Goal: Find specific page/section: Find specific page/section

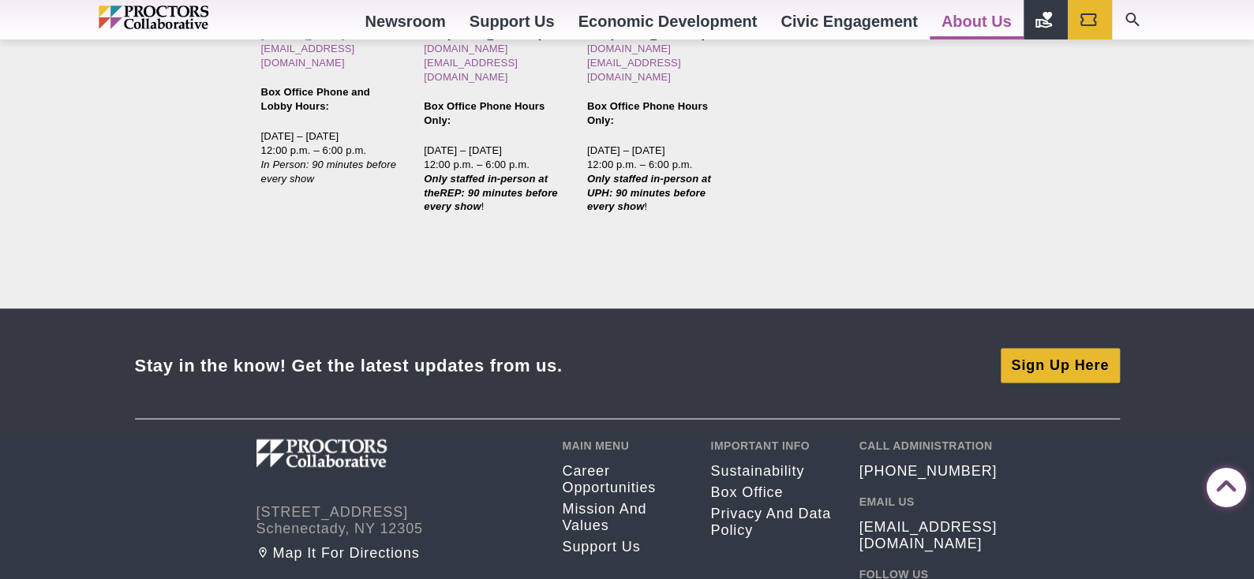
scroll to position [4182, 0]
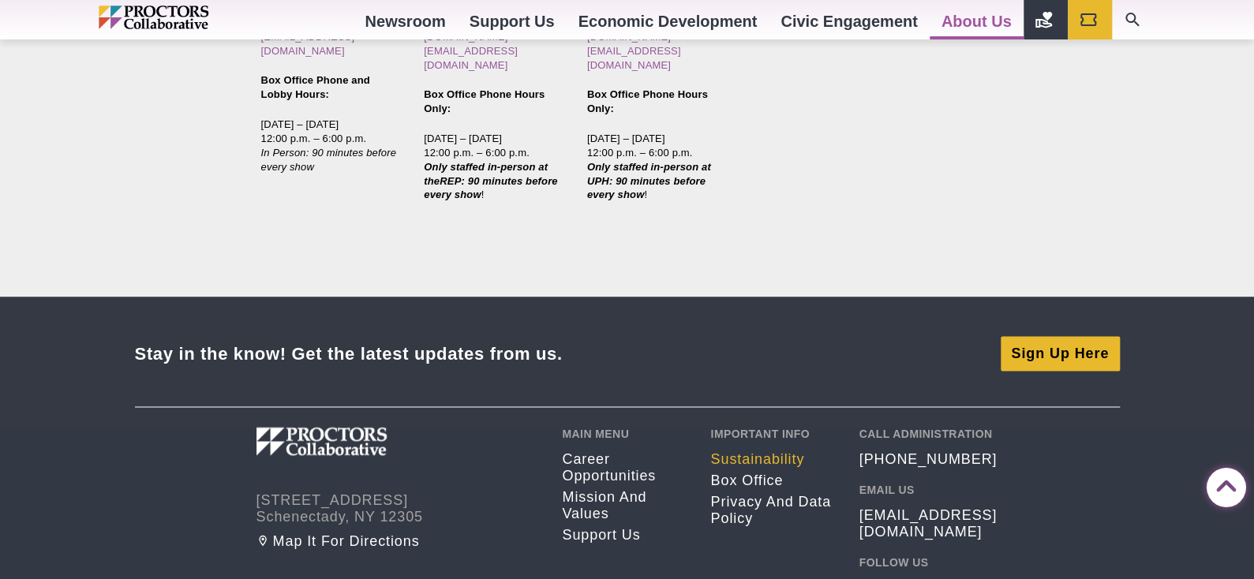
click at [768, 451] on link "Sustainability" at bounding box center [772, 459] width 125 height 17
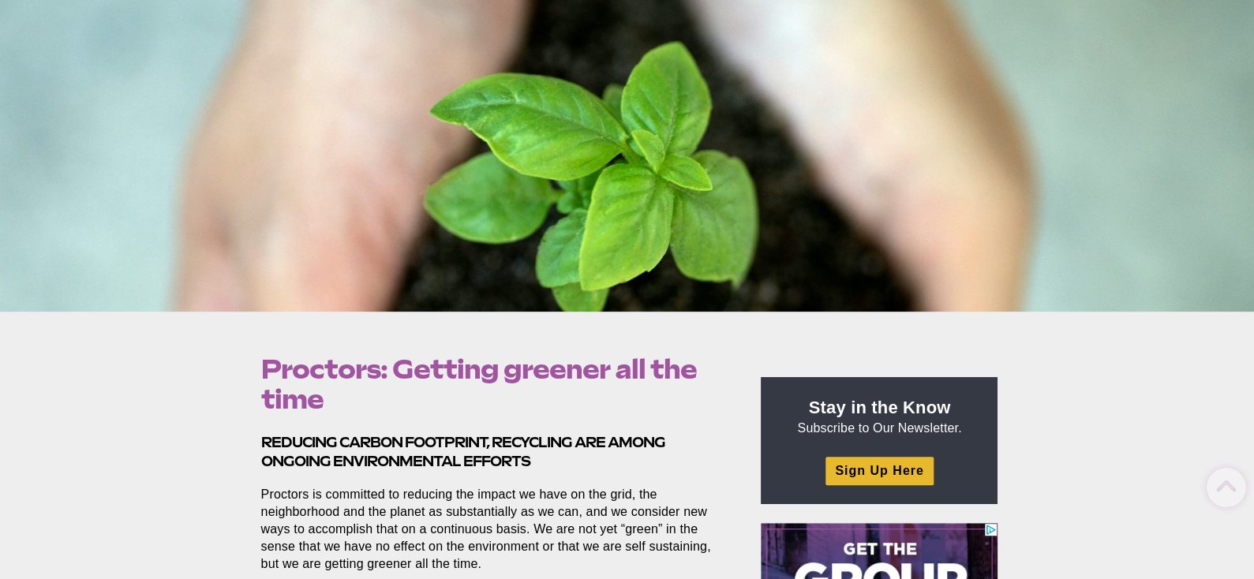
scroll to position [315, 0]
